Goal: Communication & Community: Participate in discussion

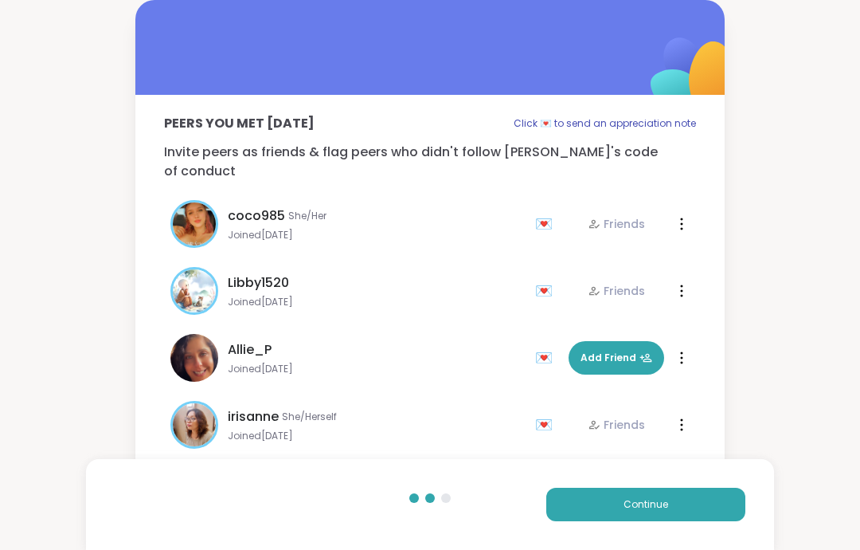
click at [638, 505] on span "Continue" at bounding box center [646, 504] width 45 height 14
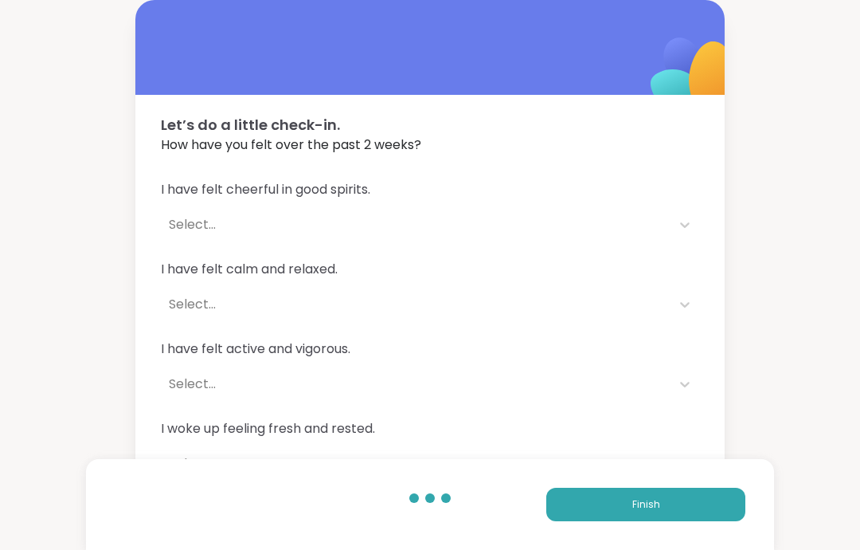
click at [644, 507] on span "Finish" at bounding box center [646, 504] width 28 height 14
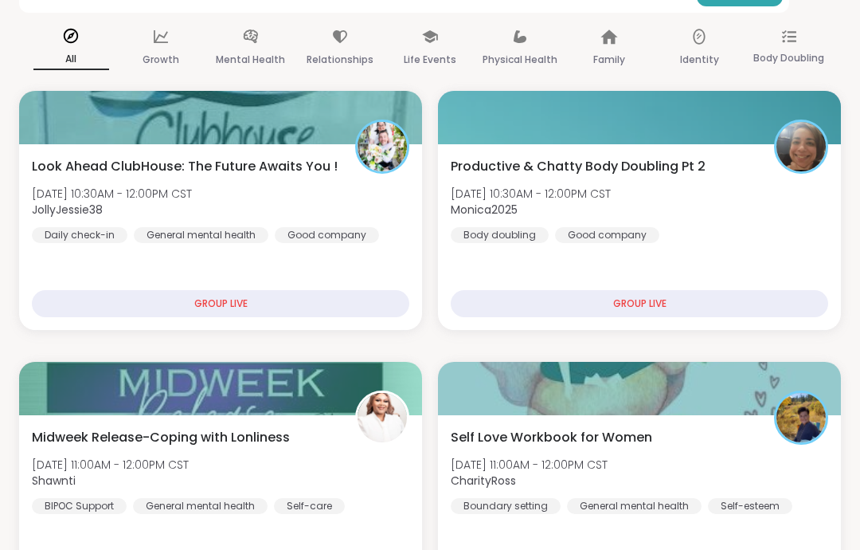
scroll to position [194, 0]
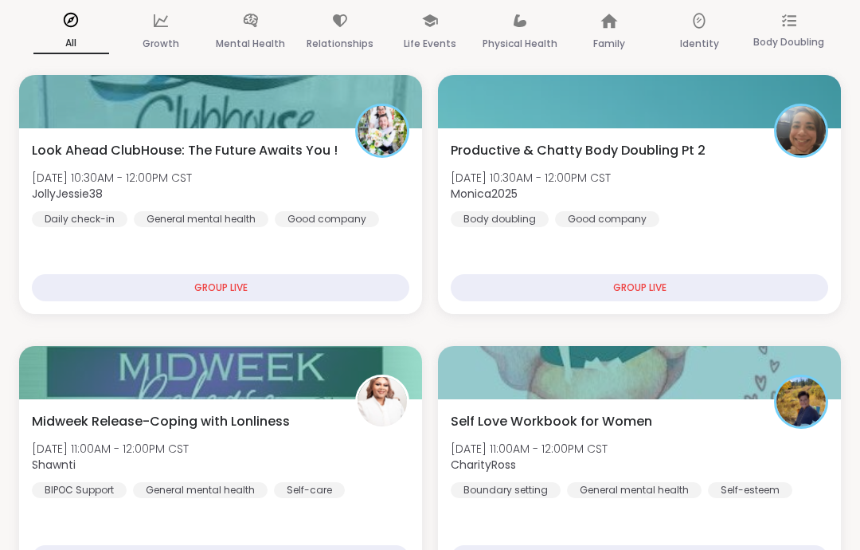
click at [376, 208] on div "Look Ahead ClubHouse: The Future Awaits You ! [DATE] 10:30AM - 12:00PM CST Joll…" at bounding box center [221, 184] width 378 height 86
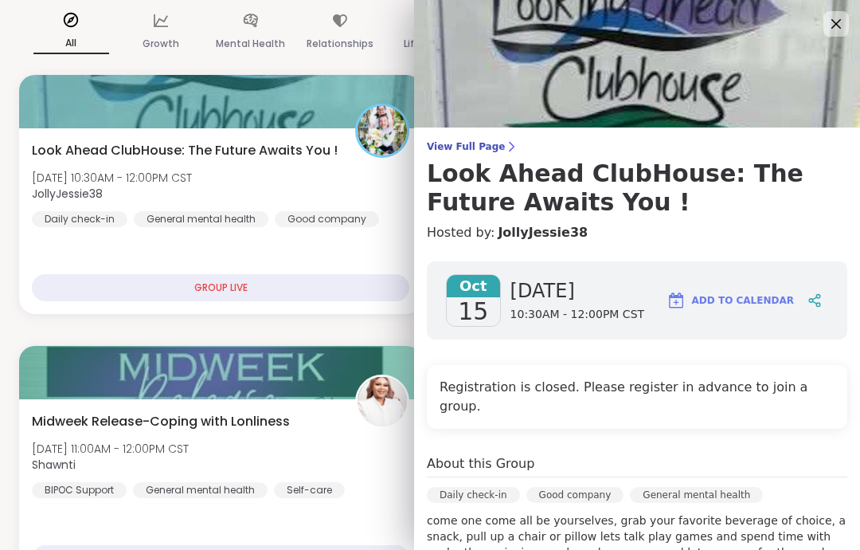
scroll to position [0, 0]
click at [835, 25] on icon at bounding box center [837, 24] width 10 height 10
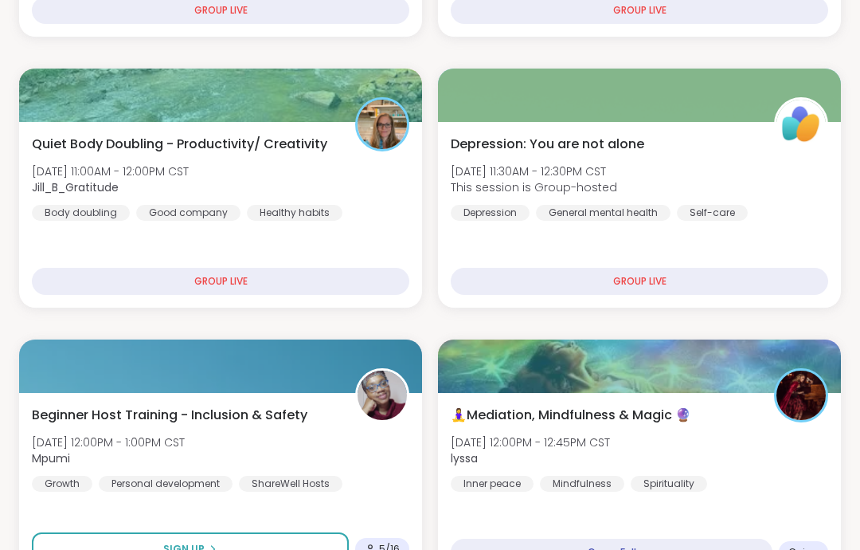
scroll to position [743, 0]
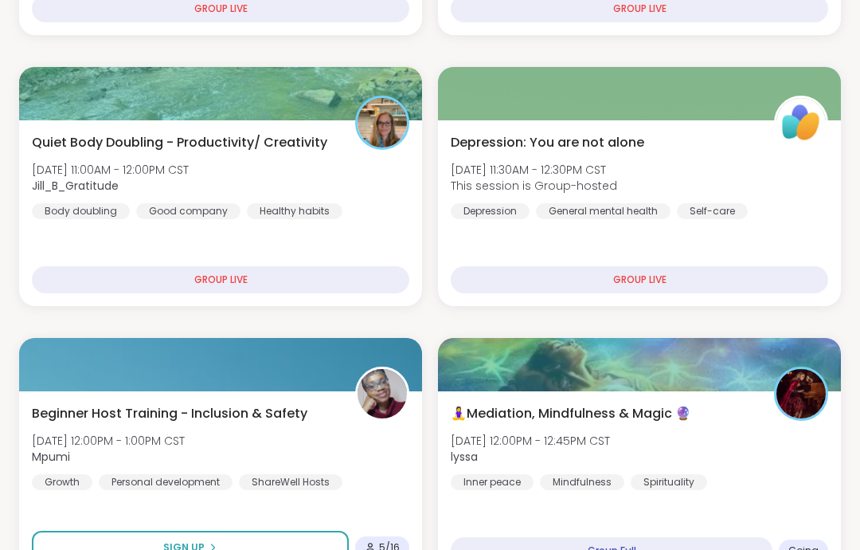
click at [746, 456] on div "🧘‍♀️Mediation, Mindfulness & Magic 🔮 [DATE] 12:00PM - 12:45PM CST lyssa Inner p…" at bounding box center [640, 447] width 378 height 86
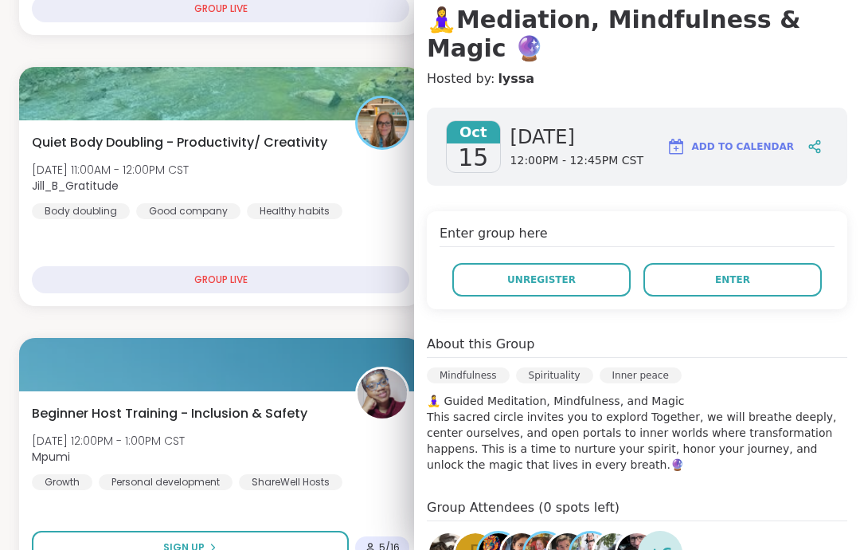
scroll to position [22, 0]
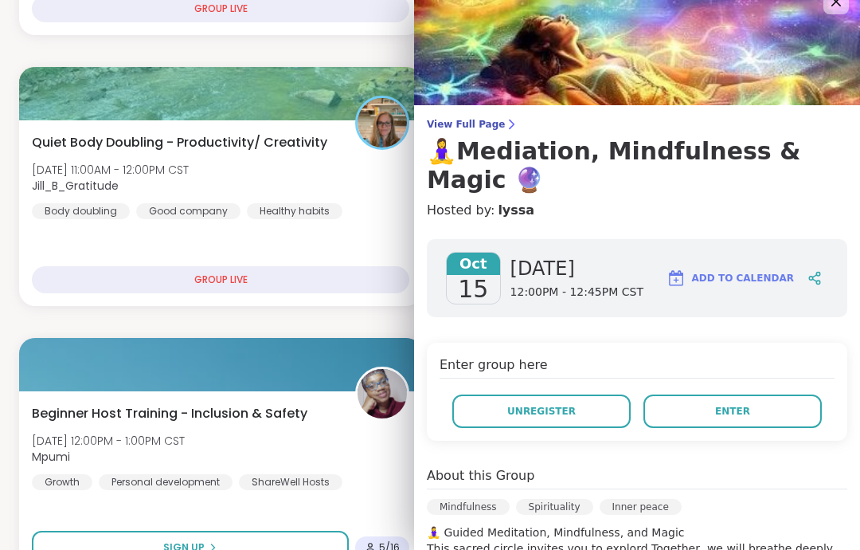
click at [784, 395] on button "Enter" at bounding box center [733, 410] width 178 height 33
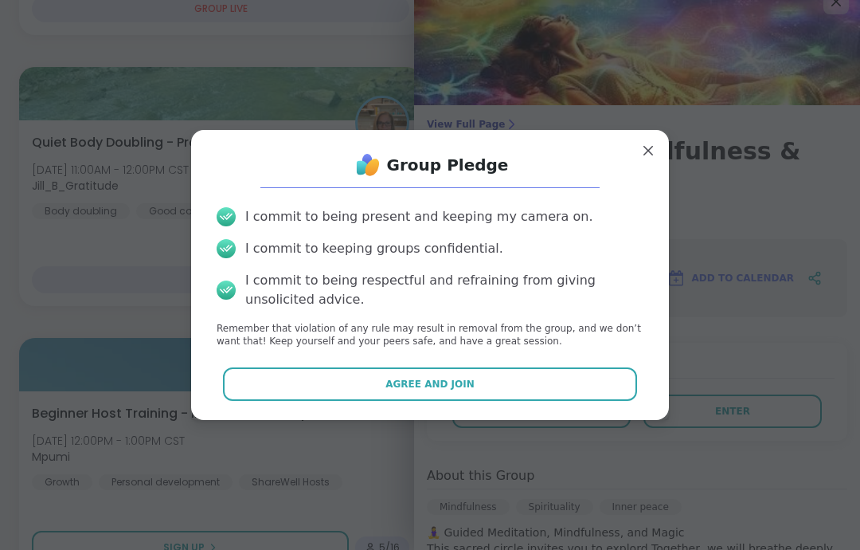
click at [621, 401] on button "Agree and Join" at bounding box center [430, 383] width 415 height 33
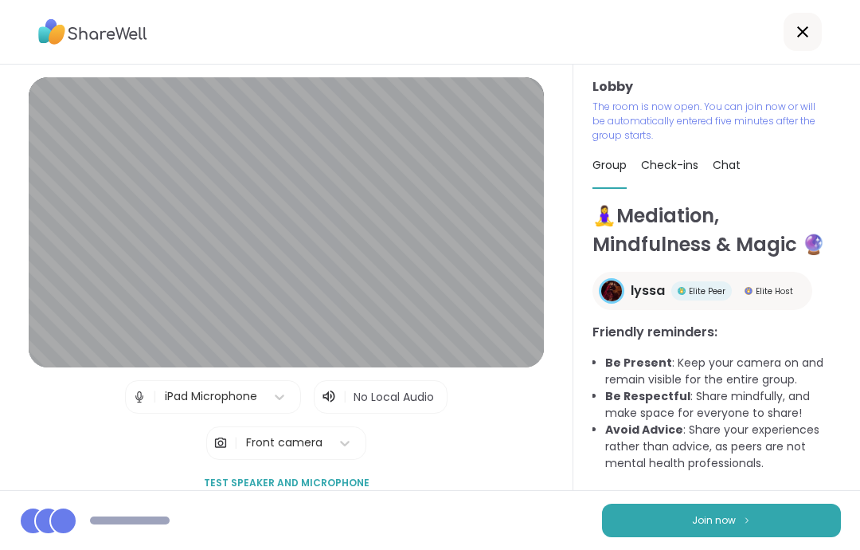
scroll to position [63, 0]
click at [778, 512] on button "Join now" at bounding box center [721, 519] width 239 height 33
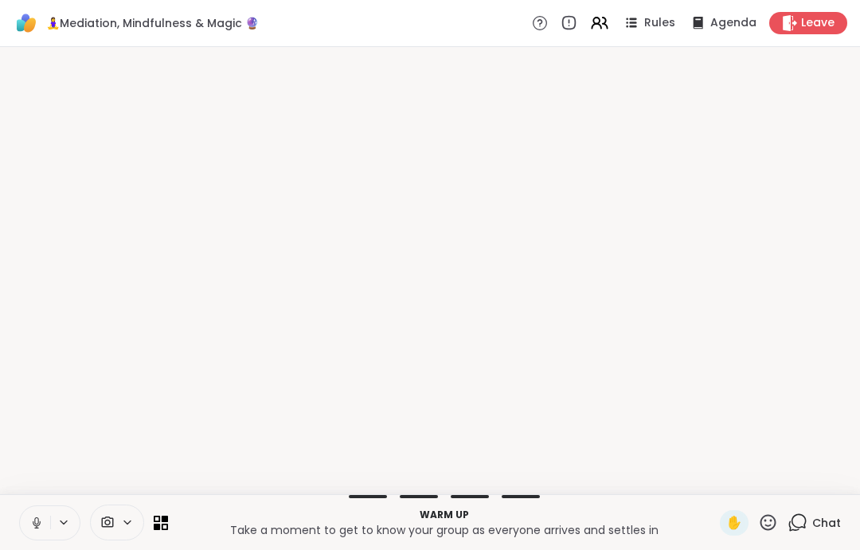
scroll to position [0, 0]
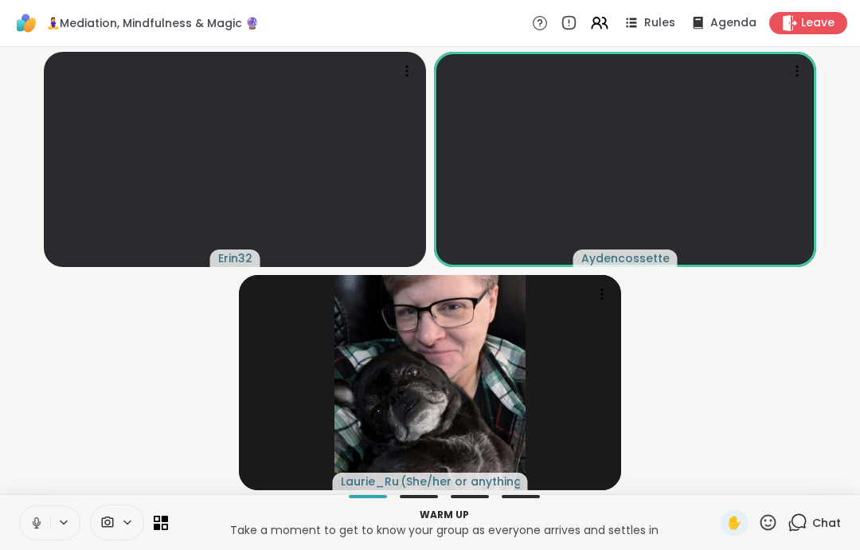
click at [37, 516] on icon at bounding box center [36, 522] width 14 height 14
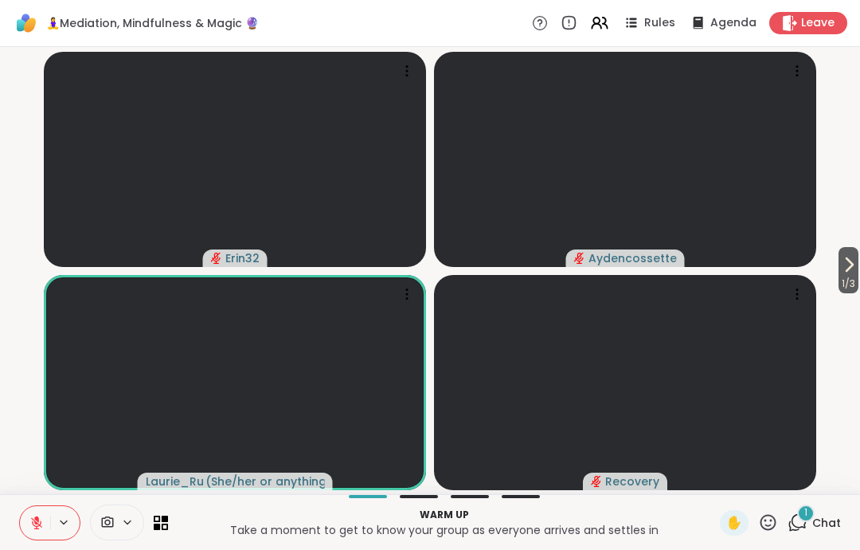
click at [812, 520] on div "1 Chat" at bounding box center [814, 522] width 53 height 25
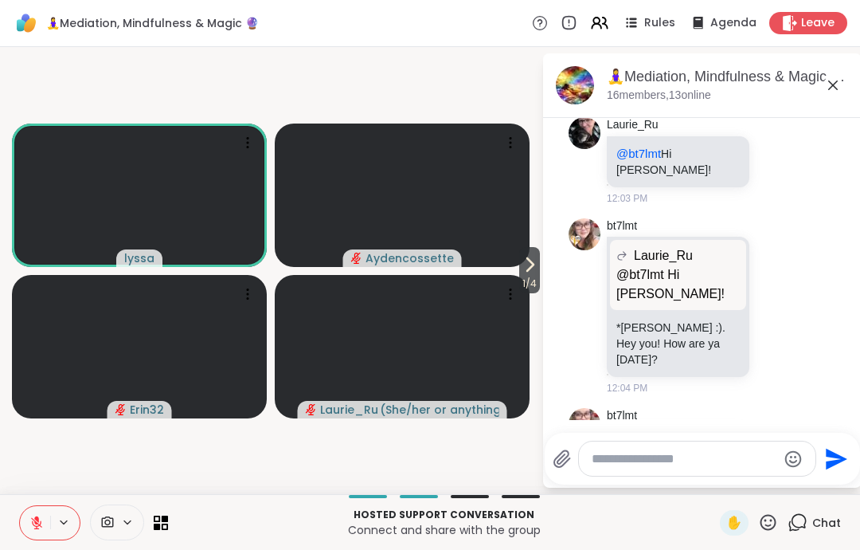
scroll to position [1704, 0]
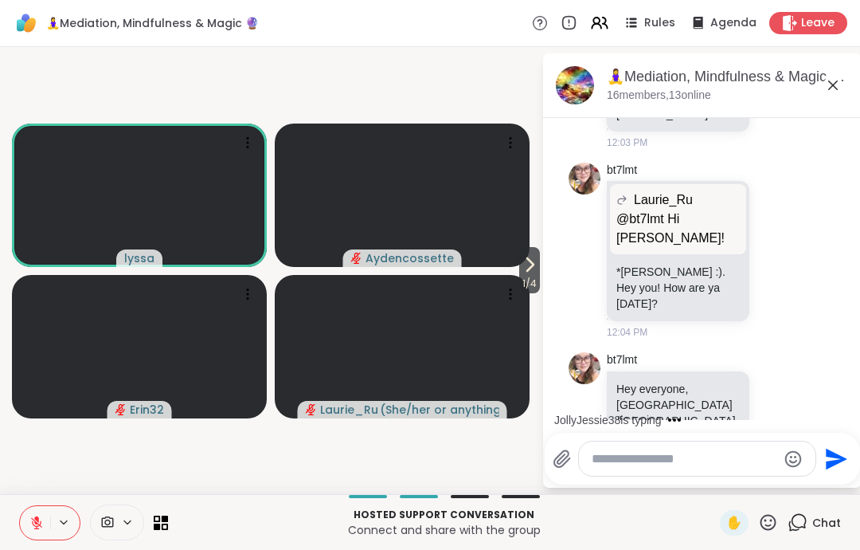
click at [833, 92] on icon at bounding box center [833, 85] width 19 height 19
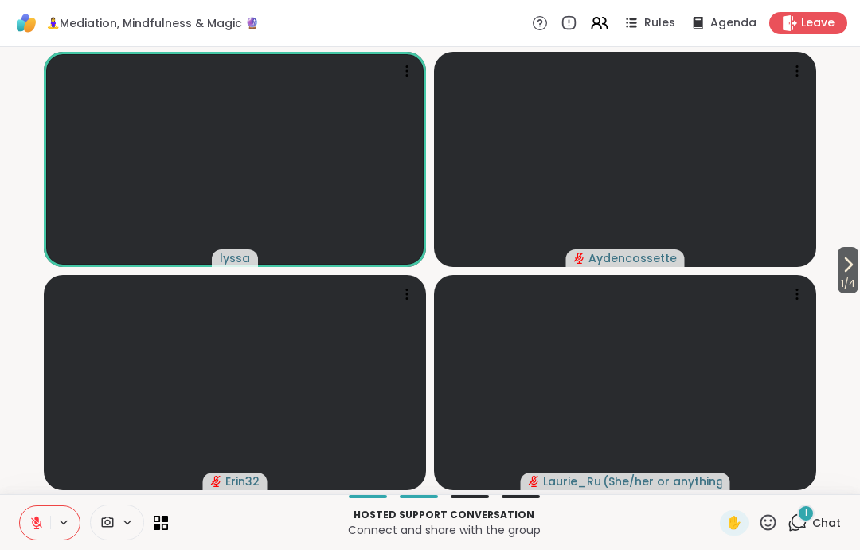
click at [818, 520] on span "Chat" at bounding box center [826, 523] width 29 height 16
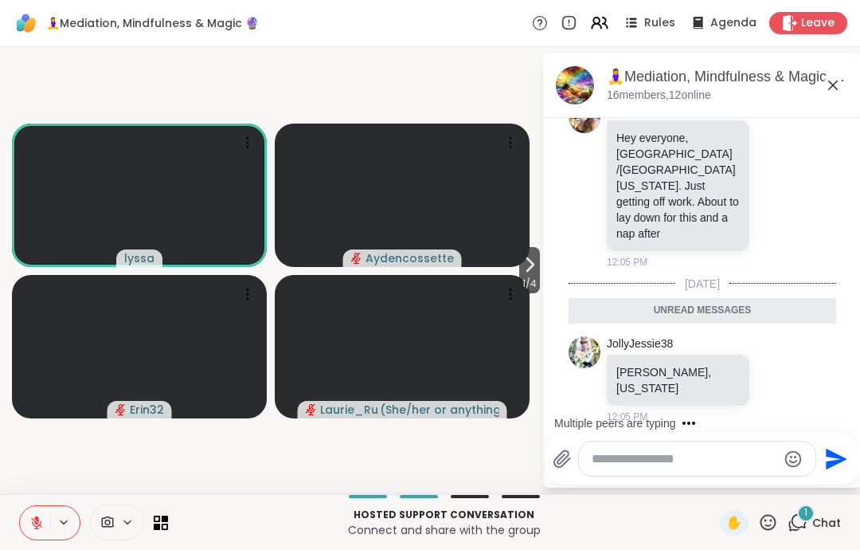
scroll to position [1904, 0]
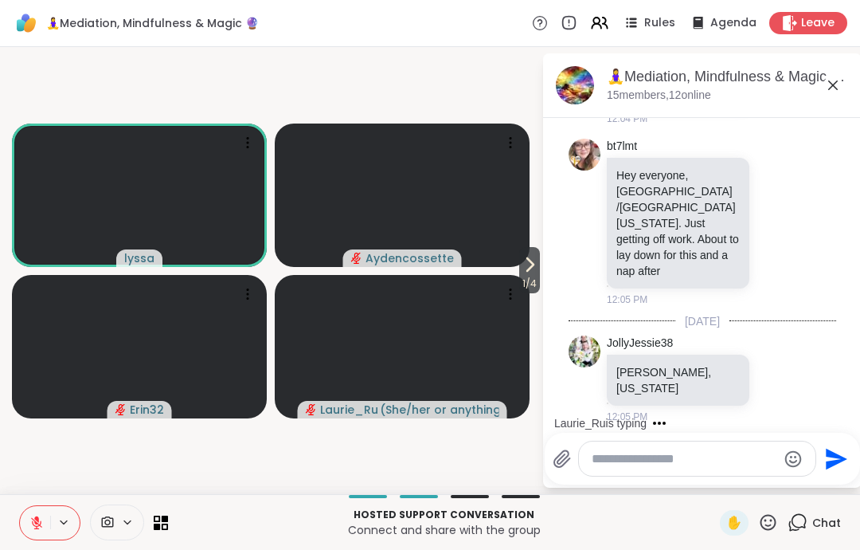
click at [802, 478] on icon at bounding box center [795, 487] width 14 height 19
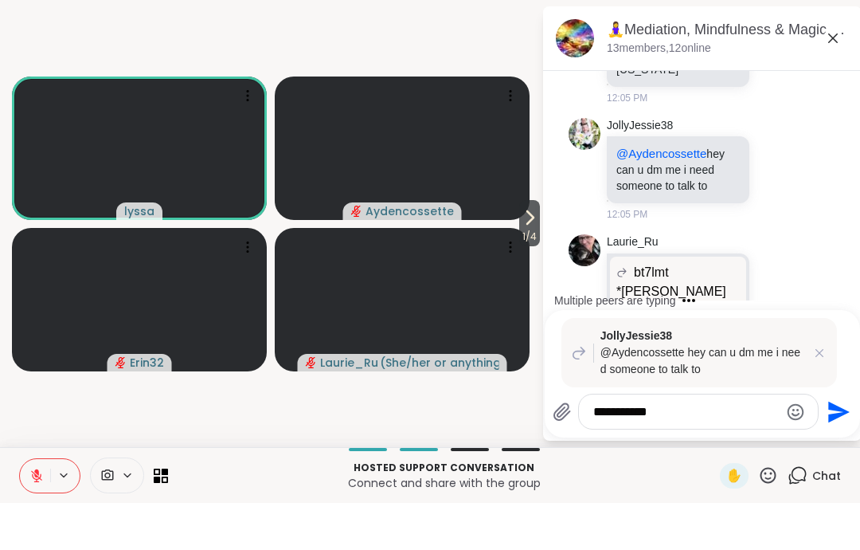
scroll to position [2260, 0]
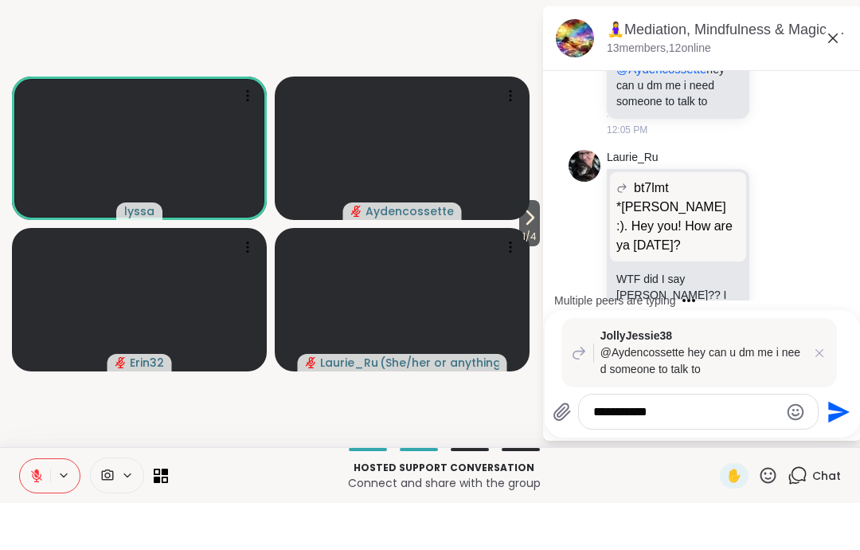
type textarea "**********"
click at [849, 440] on button "Send" at bounding box center [837, 458] width 36 height 36
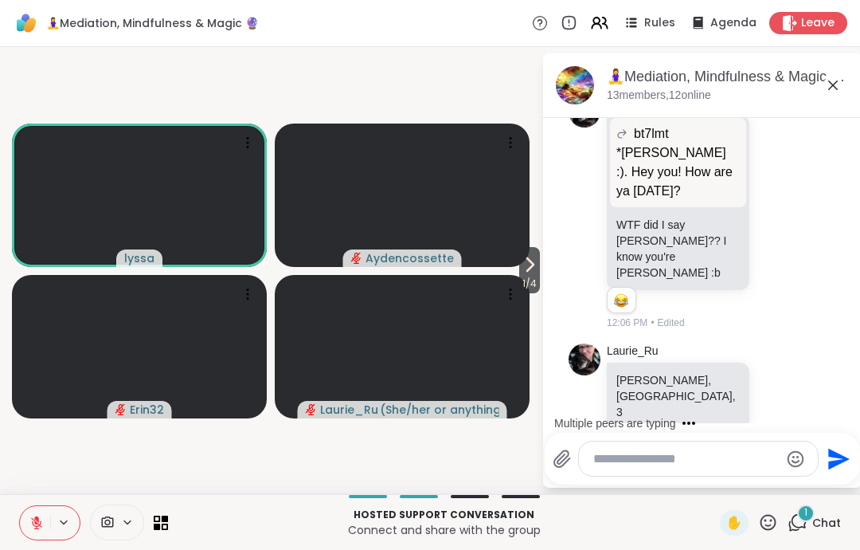
scroll to position [2494, 0]
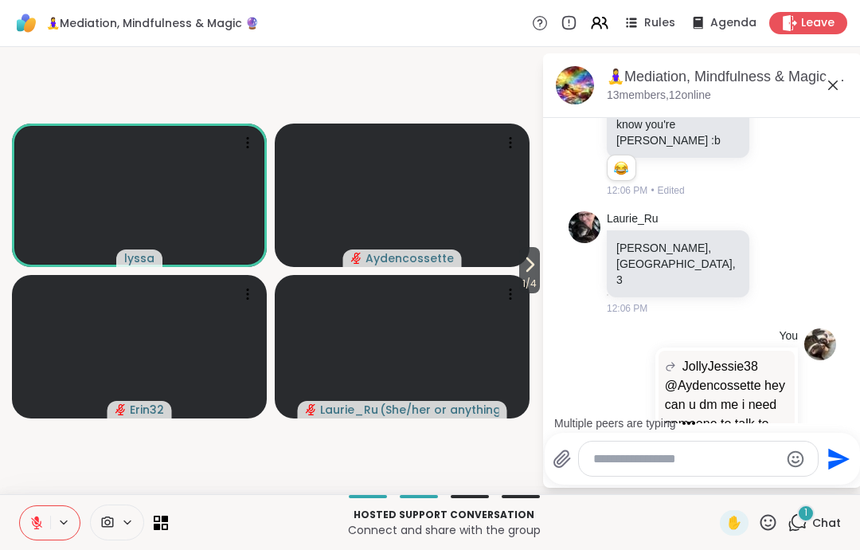
click at [731, 466] on textarea "Type your message" at bounding box center [686, 459] width 186 height 16
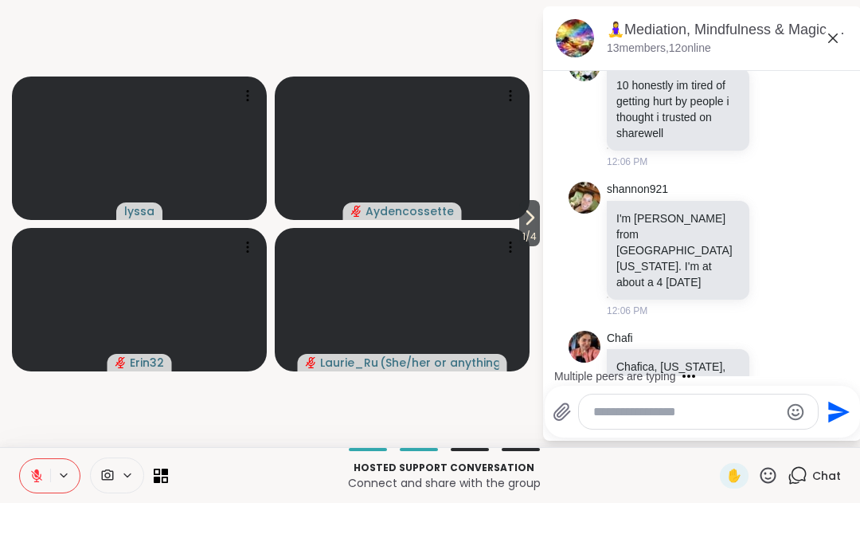
scroll to position [2988, 0]
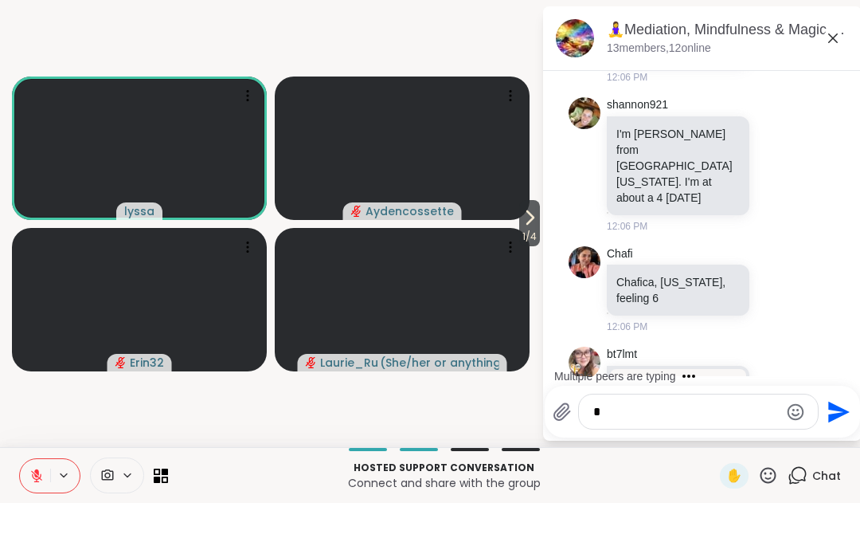
type textarea "*"
click at [844, 446] on icon "Send" at bounding box center [836, 458] width 25 height 25
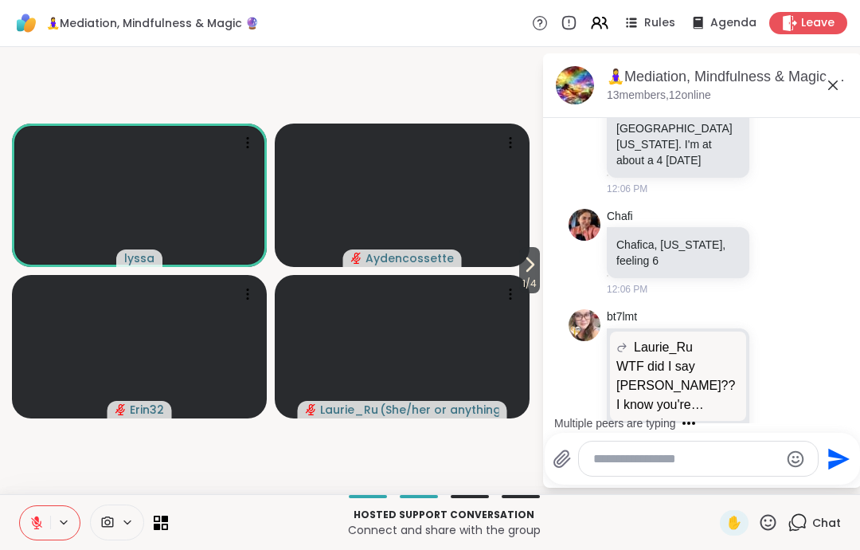
click at [829, 91] on icon at bounding box center [833, 85] width 19 height 19
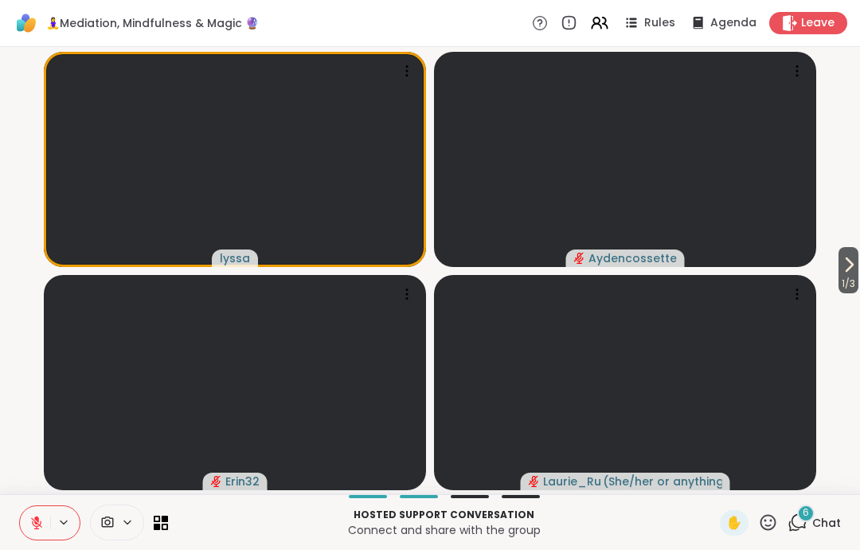
click at [737, 523] on span "✋" at bounding box center [734, 522] width 16 height 19
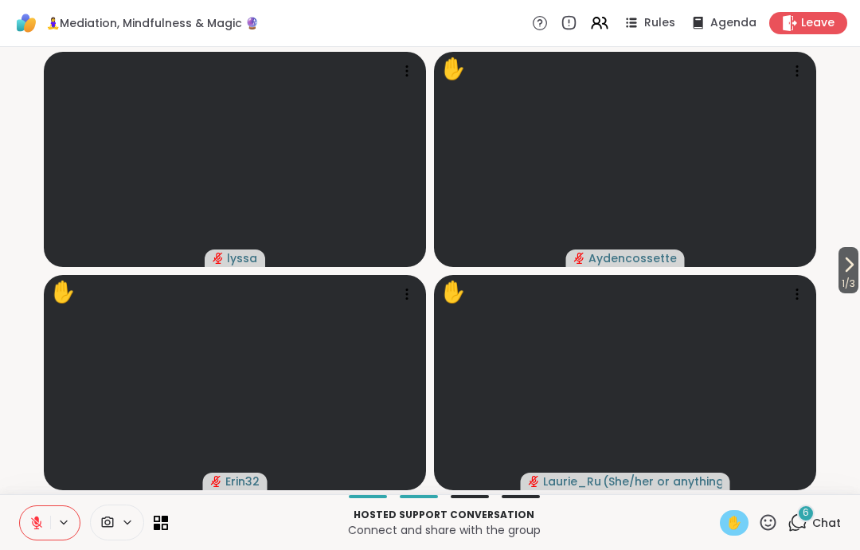
click at [40, 526] on icon at bounding box center [36, 522] width 14 height 14
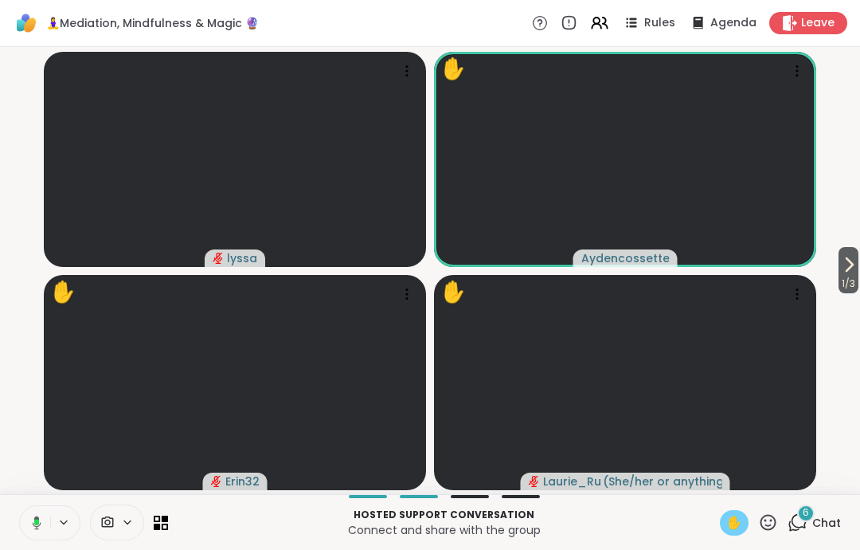
click at [35, 522] on icon at bounding box center [36, 522] width 5 height 6
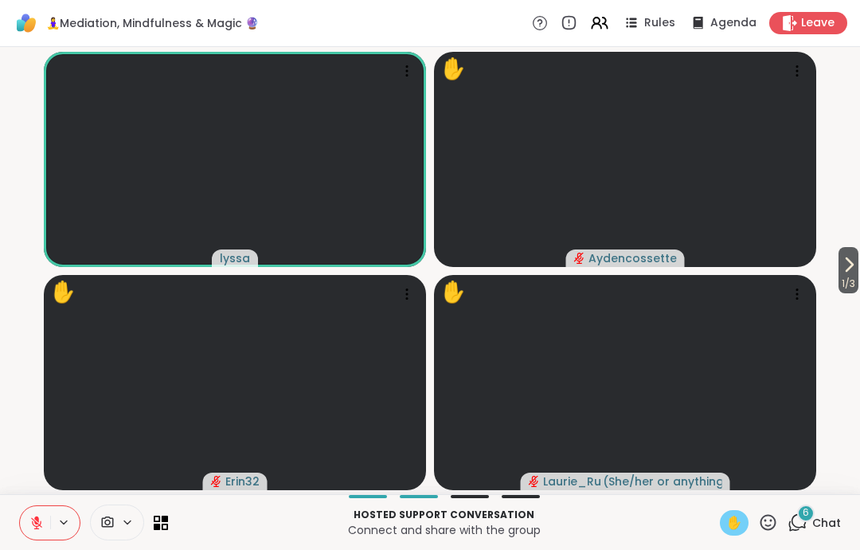
click at [735, 523] on span "✋" at bounding box center [734, 522] width 16 height 19
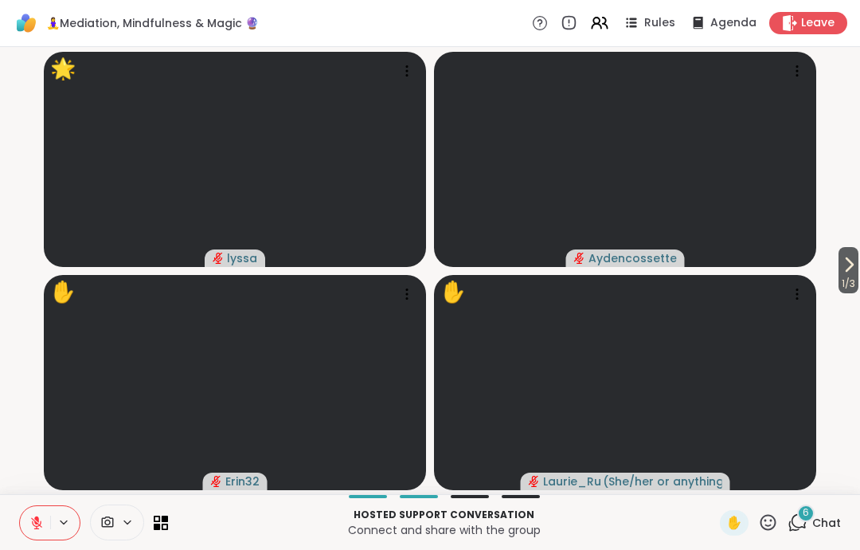
click at [778, 522] on icon at bounding box center [768, 522] width 20 height 20
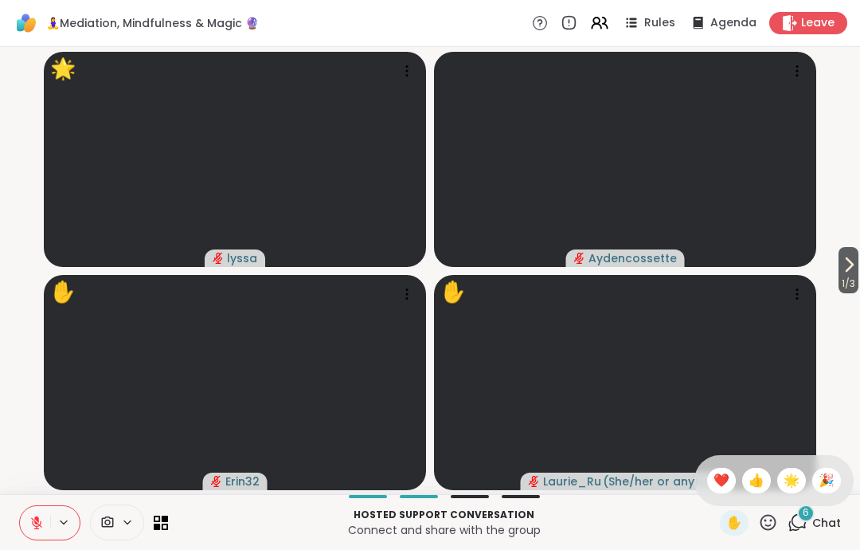
click at [760, 484] on span "👍" at bounding box center [757, 480] width 16 height 19
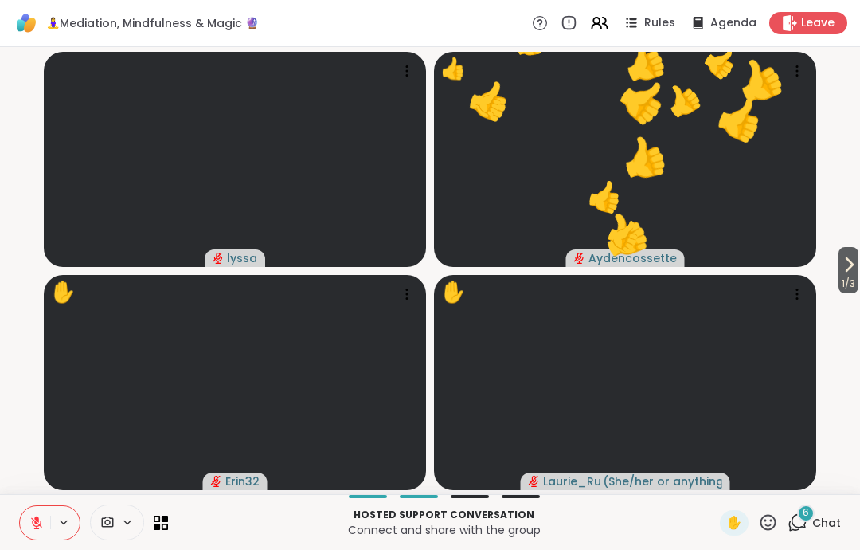
click at [773, 521] on icon at bounding box center [768, 522] width 20 height 20
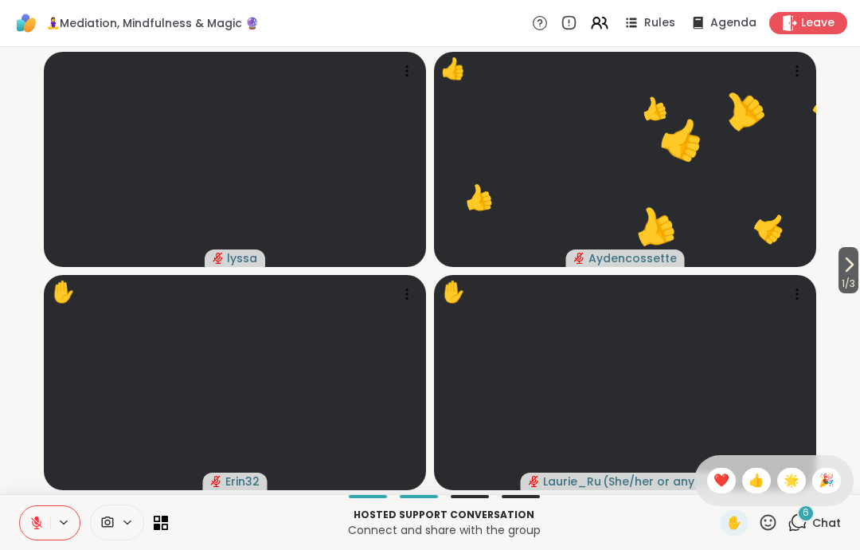
click at [718, 487] on span "❤️" at bounding box center [722, 480] width 16 height 19
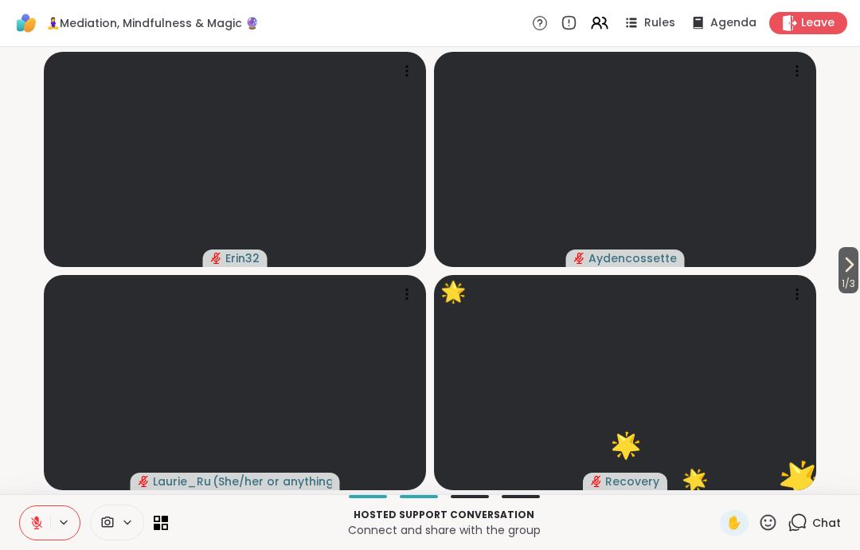
click at [771, 516] on icon at bounding box center [768, 522] width 20 height 20
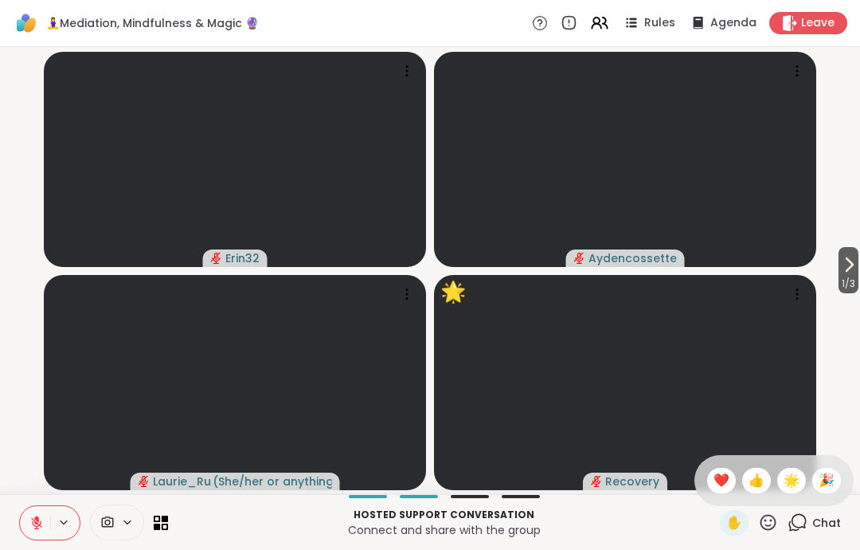
click at [722, 480] on span "❤️" at bounding box center [722, 480] width 16 height 19
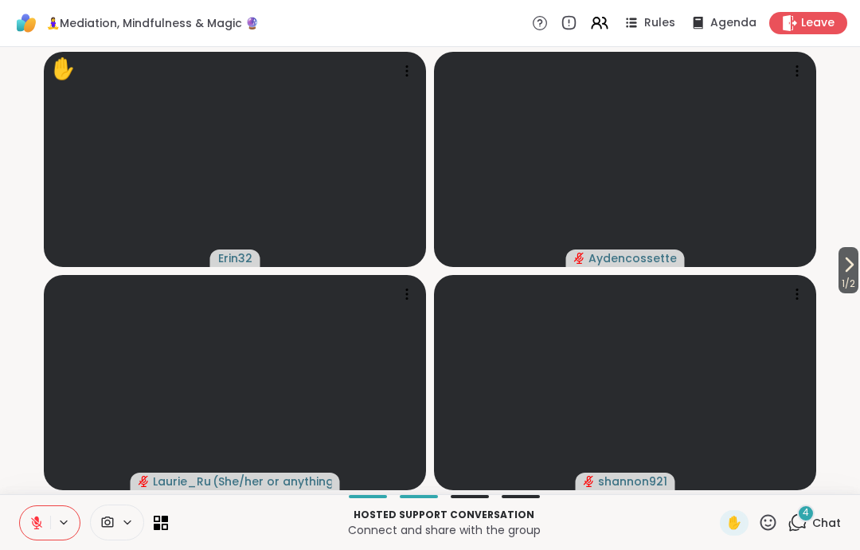
click at [839, 292] on span "1 / 2" at bounding box center [849, 283] width 20 height 19
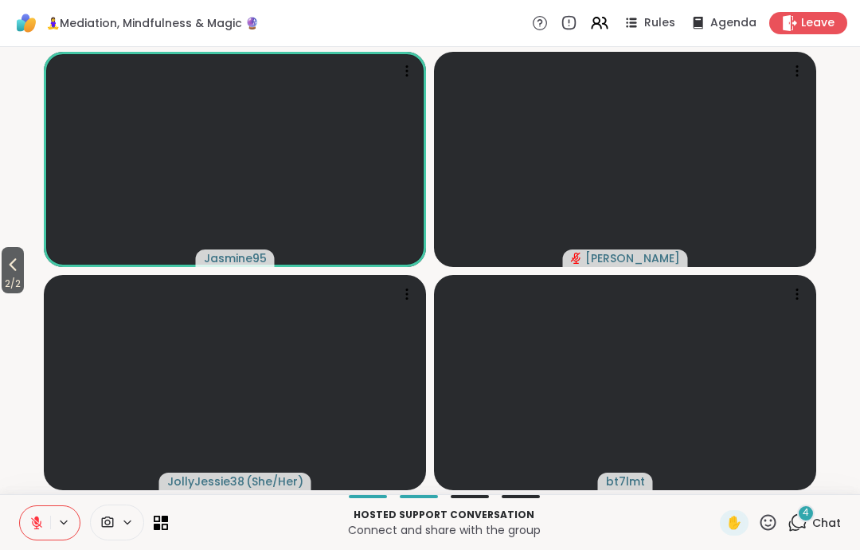
click at [41, 308] on video-player-container "2 / 2 Jasmine95 [PERSON_NAME] JollyJessie38 ( She/Her ) bt7lmt" at bounding box center [430, 270] width 841 height 434
click at [41, 307] on video-player-container "2 / 2 Jasmine95 [PERSON_NAME] JollyJessie38 ( She/Her ) bt7lmt" at bounding box center [430, 270] width 841 height 434
click at [2, 299] on div "2 / 2 Jasmine95 [PERSON_NAME] JollyJessie38 ( She/Her ) bt7lmt" at bounding box center [430, 270] width 860 height 447
click at [2, 298] on div "2 / 2 Jasmine95 [PERSON_NAME] JollyJessie38 ( She/Her ) bt7lmt" at bounding box center [430, 270] width 860 height 447
click at [21, 281] on span "2 / 2" at bounding box center [13, 283] width 22 height 19
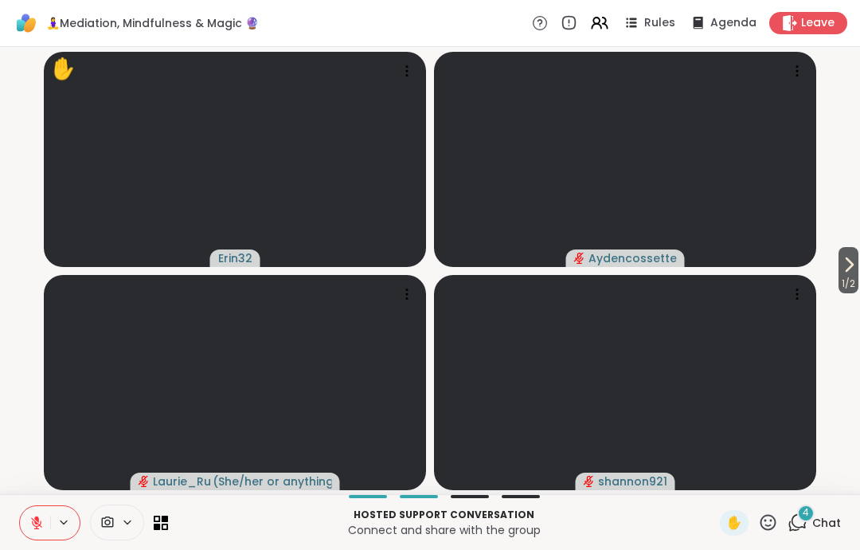
click at [853, 288] on span "1 / 2" at bounding box center [849, 283] width 20 height 19
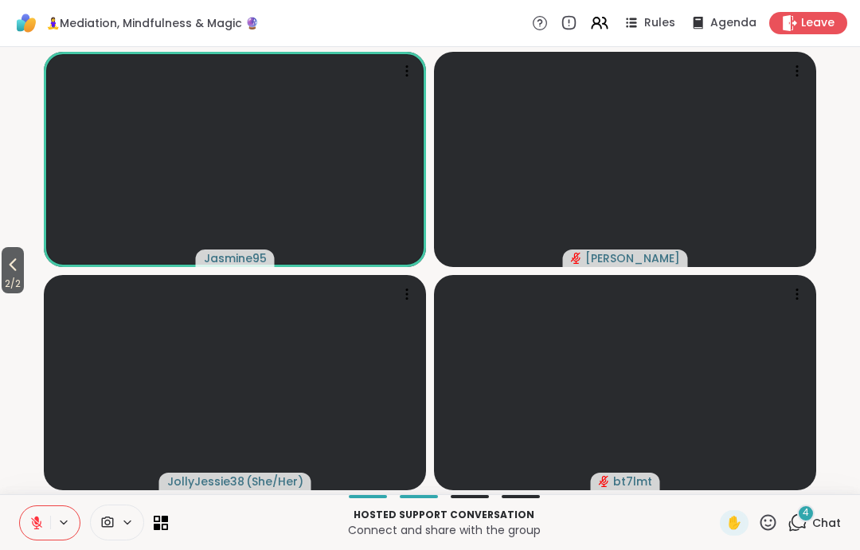
click at [851, 285] on div "2 / 2 Jasmine95 [PERSON_NAME] JollyJessie38 ( She/Her ) bt7lmt" at bounding box center [430, 270] width 860 height 447
click at [22, 257] on icon at bounding box center [12, 264] width 19 height 19
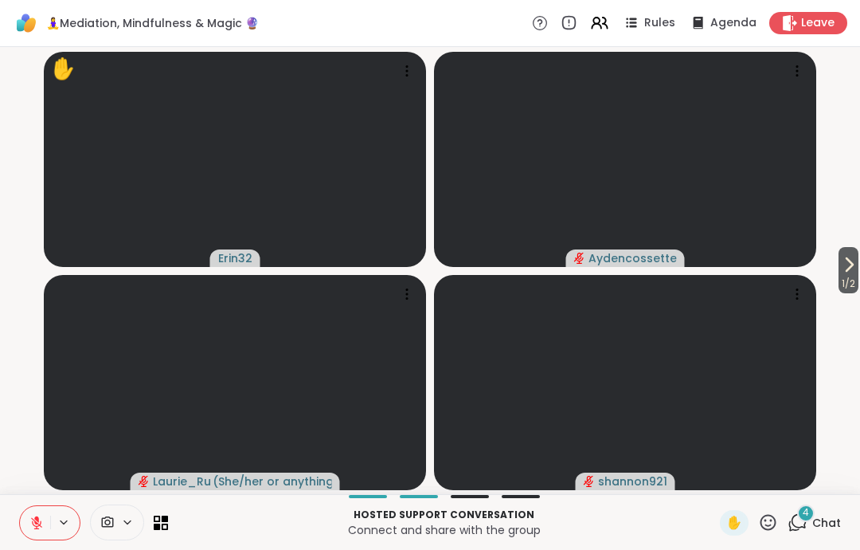
click at [798, 21] on icon at bounding box center [790, 23] width 16 height 16
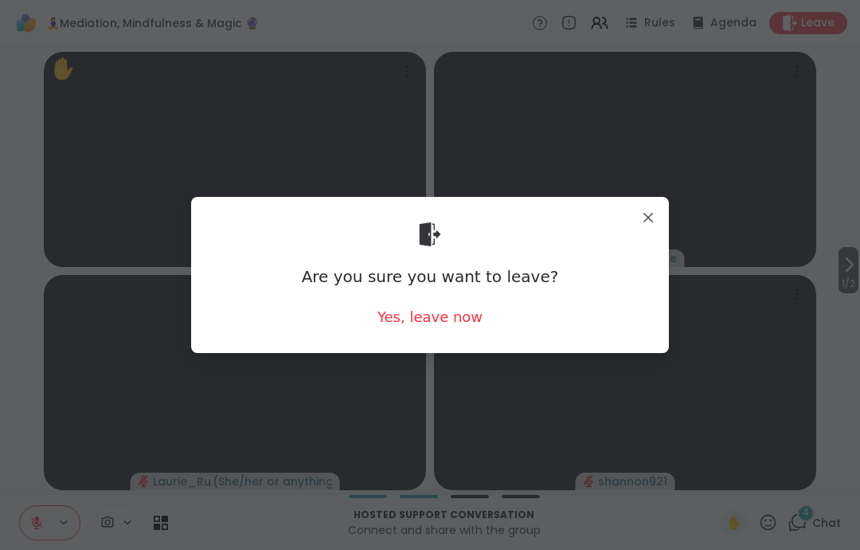
click at [414, 325] on div "Yes, leave now" at bounding box center [430, 317] width 105 height 20
